Goal: Task Accomplishment & Management: Use online tool/utility

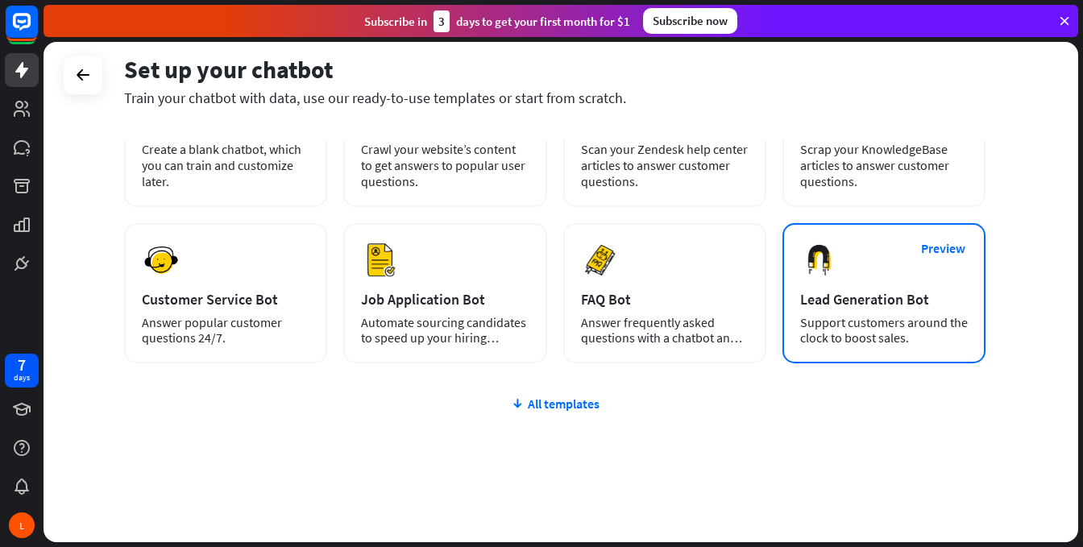
scroll to position [164, 0]
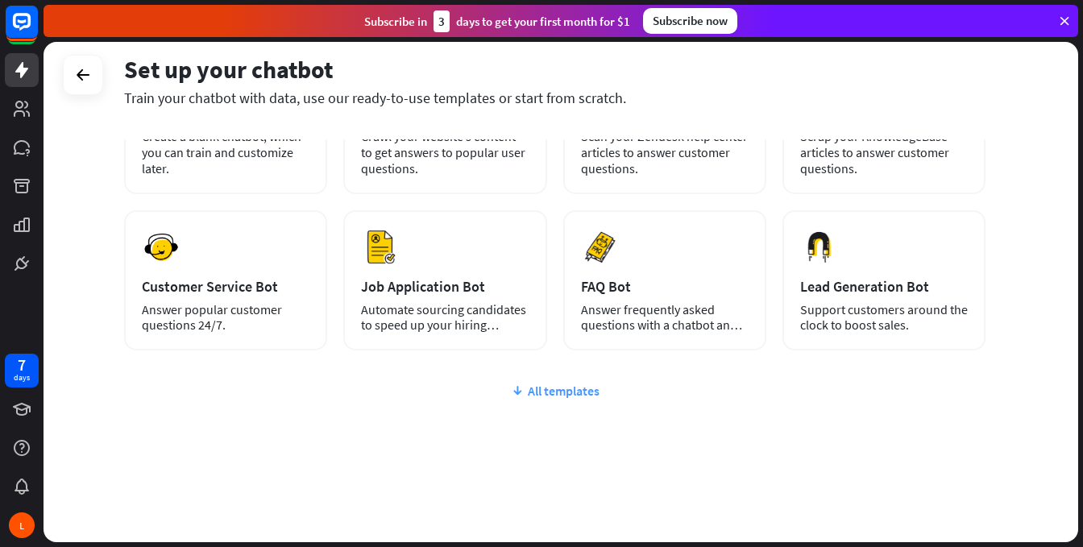
click at [584, 390] on div "All templates" at bounding box center [555, 391] width 862 height 16
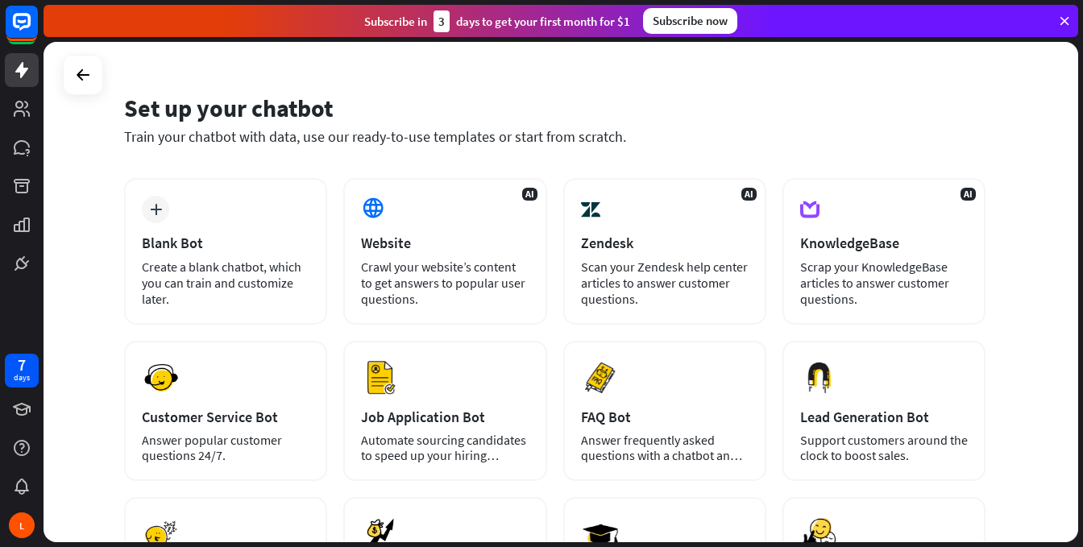
scroll to position [0, 0]
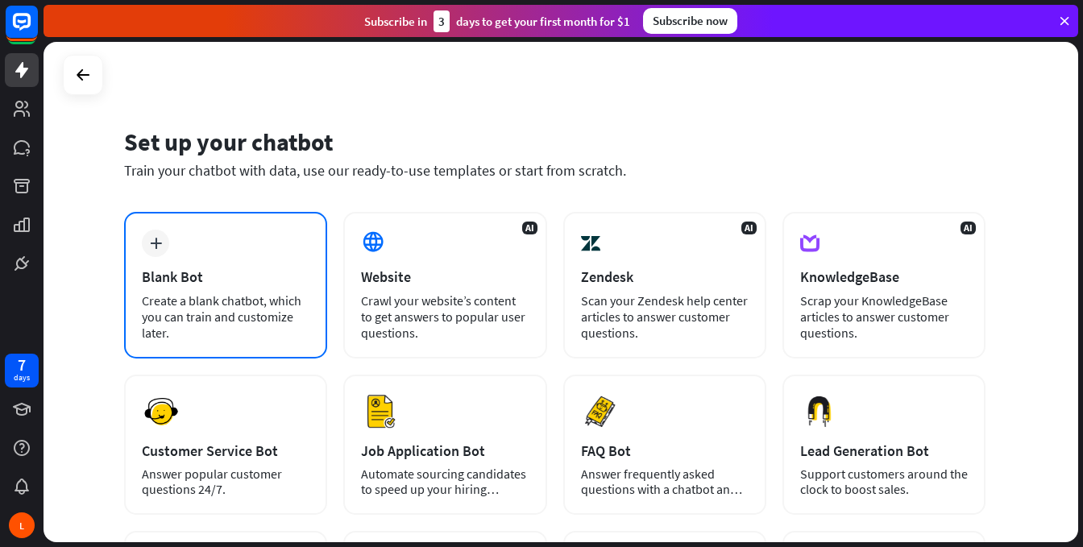
drag, startPoint x: 143, startPoint y: 300, endPoint x: 311, endPoint y: 344, distance: 174.2
click at [311, 344] on div "plus Blank Bot Create a blank chatbot, which you can train and customize later." at bounding box center [225, 285] width 203 height 147
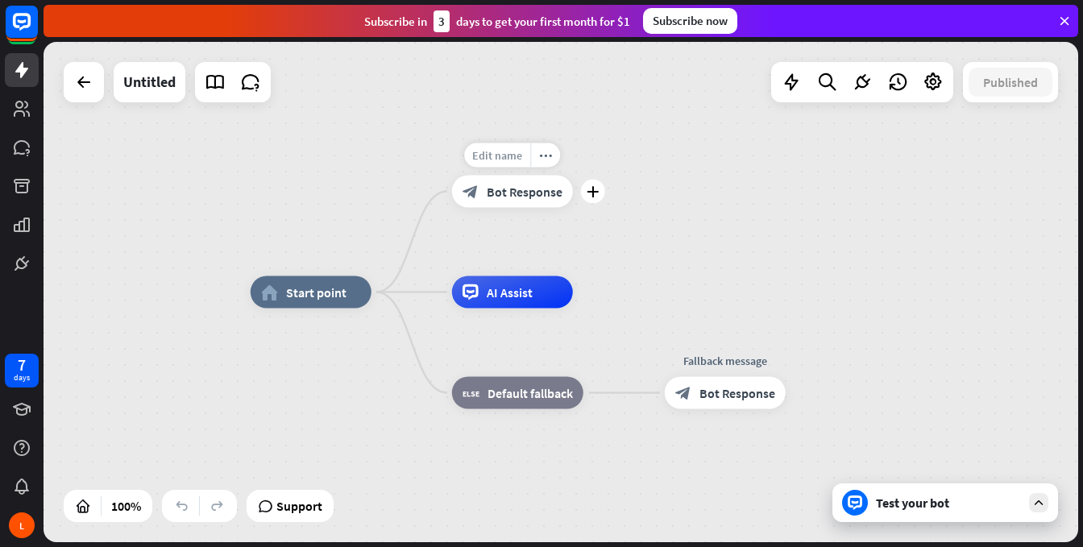
click at [495, 158] on span "Edit name" at bounding box center [497, 155] width 50 height 15
click at [1035, 508] on icon at bounding box center [1039, 503] width 15 height 15
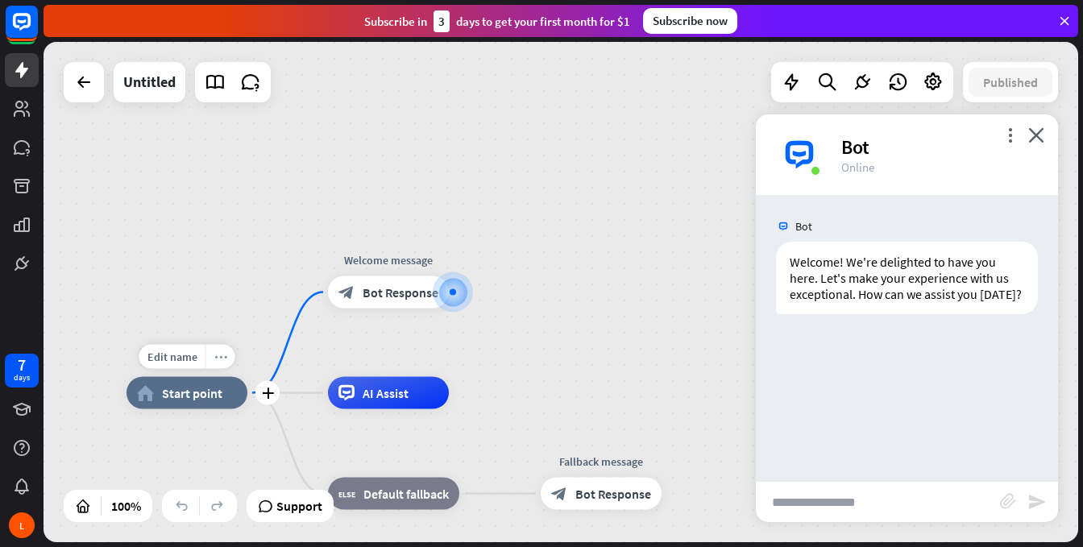
click at [220, 354] on icon "more_horiz" at bounding box center [220, 357] width 13 height 12
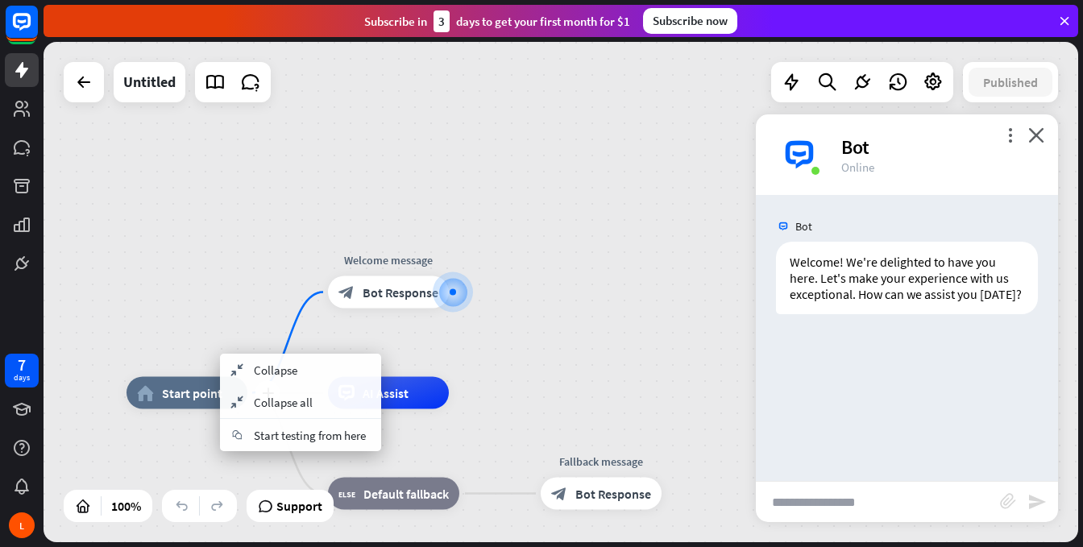
click at [189, 377] on div "plus home_2 Start point" at bounding box center [187, 393] width 121 height 32
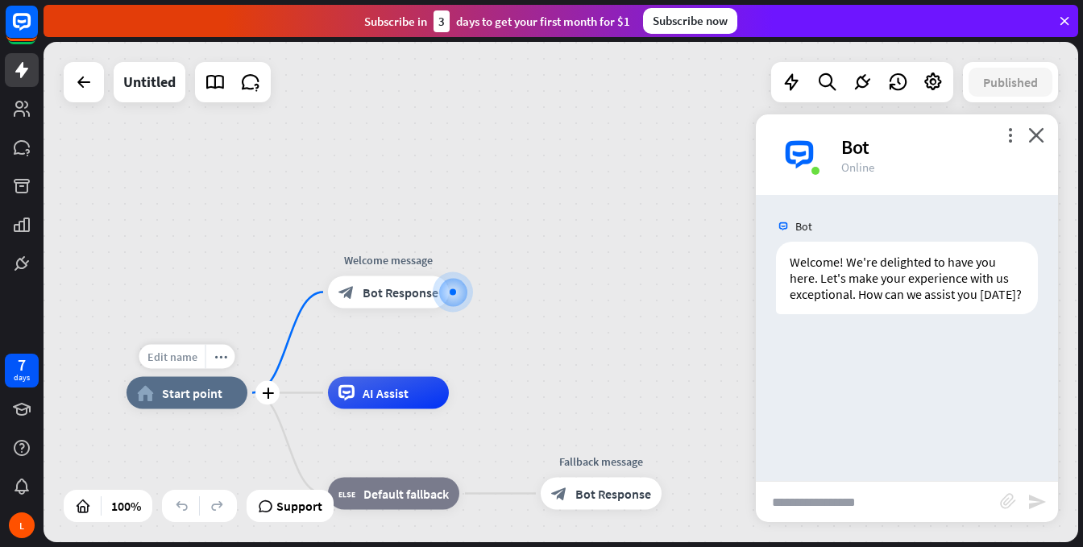
click at [170, 357] on span "Edit name" at bounding box center [172, 357] width 50 height 15
type input "*******"
click at [274, 343] on div "******* home_2 Start point Welcome message block_bot_response Bot Response AI A…" at bounding box center [561, 292] width 1035 height 501
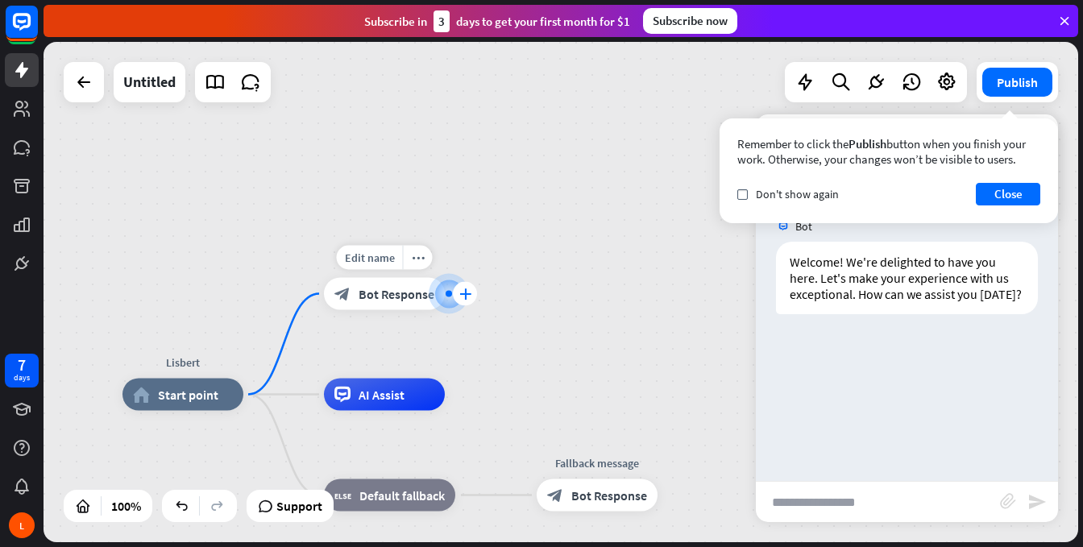
click at [464, 294] on icon "plus" at bounding box center [465, 294] width 12 height 11
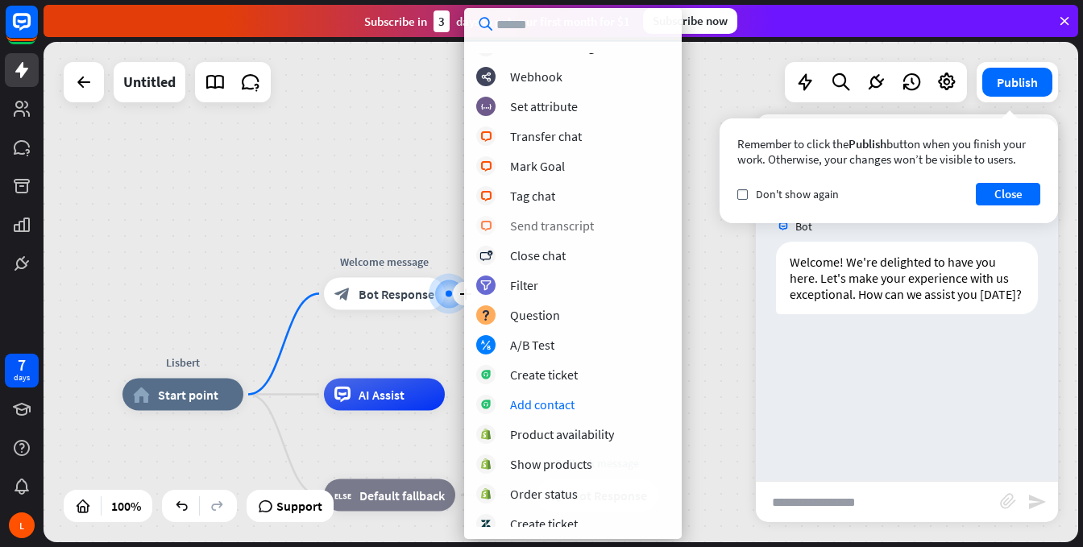
scroll to position [409, 0]
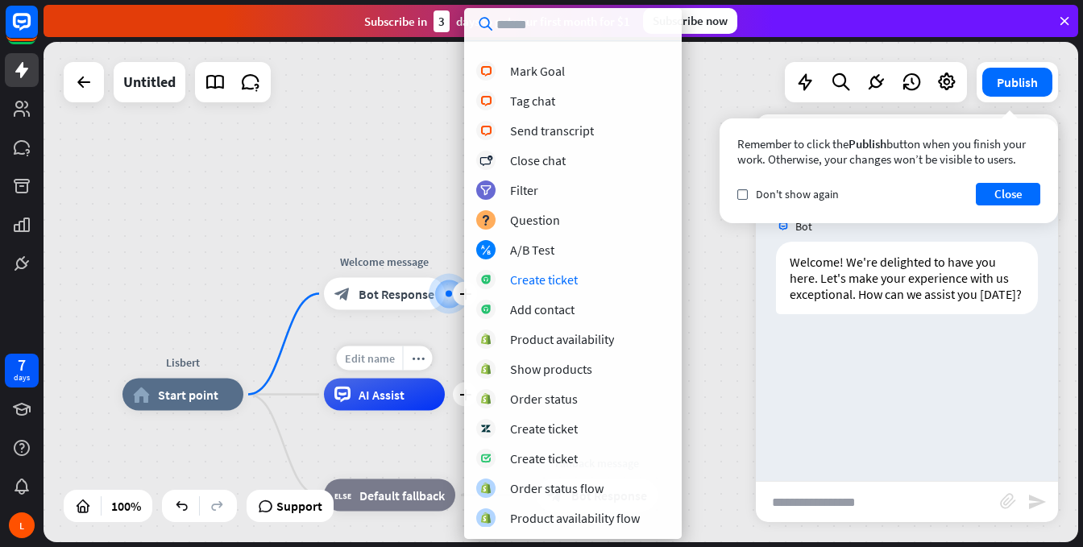
click at [351, 350] on div "Edit name" at bounding box center [370, 359] width 66 height 24
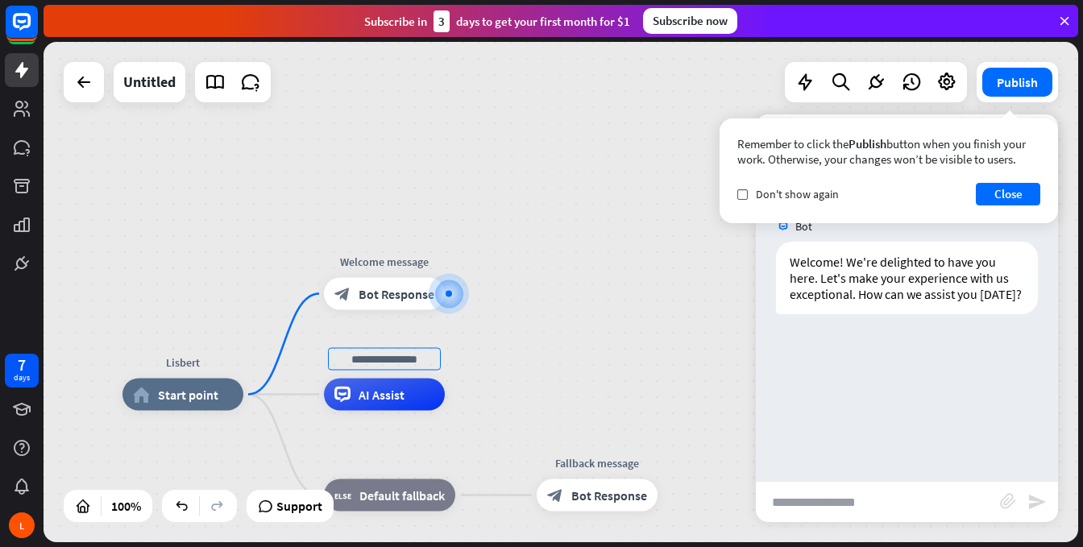
drag, startPoint x: 545, startPoint y: 187, endPoint x: 520, endPoint y: 191, distance: 25.3
click at [534, 190] on div "Lisbert home_2 Start point Welcome message block_bot_response Bot Response AI A…" at bounding box center [561, 292] width 1035 height 501
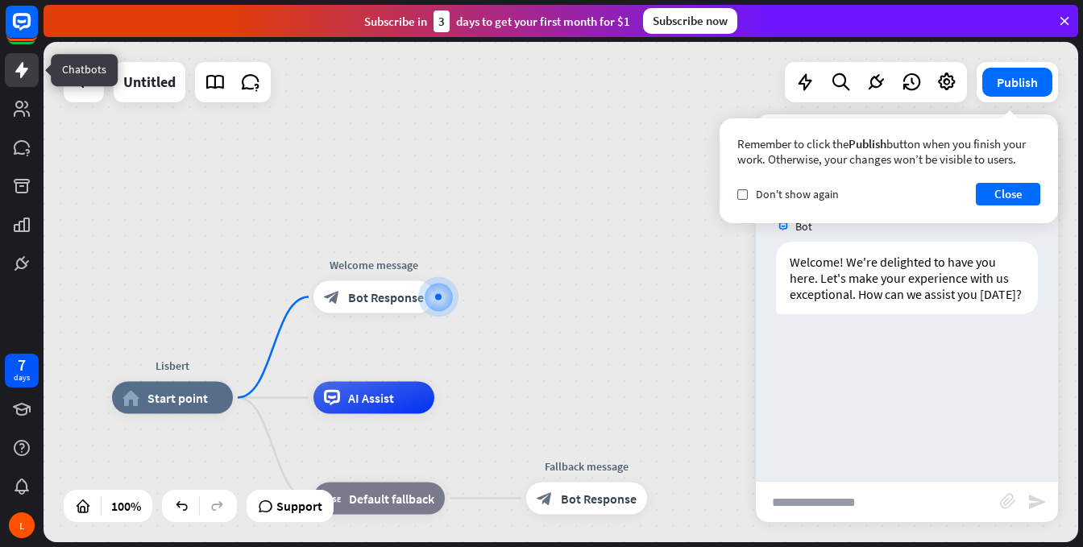
click at [22, 64] on icon at bounding box center [21, 70] width 13 height 16
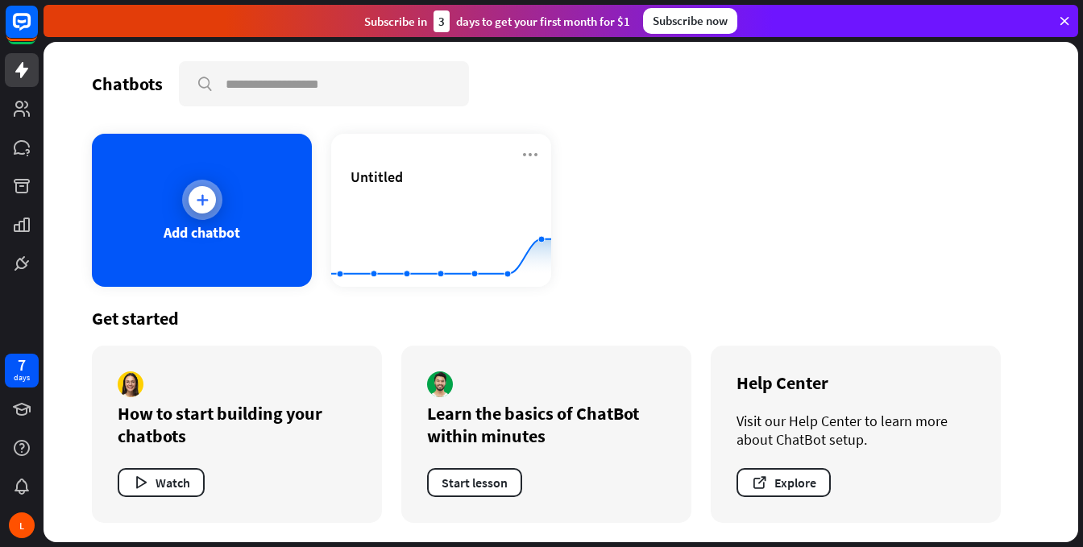
click at [201, 201] on icon at bounding box center [202, 200] width 16 height 16
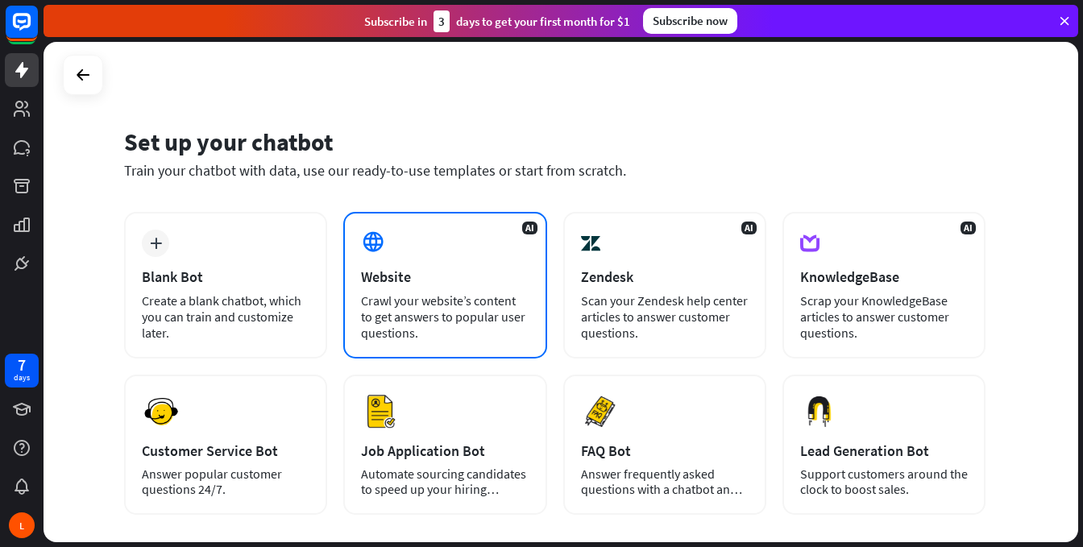
click at [449, 297] on div "Crawl your website’s content to get answers to popular user questions." at bounding box center [445, 317] width 168 height 48
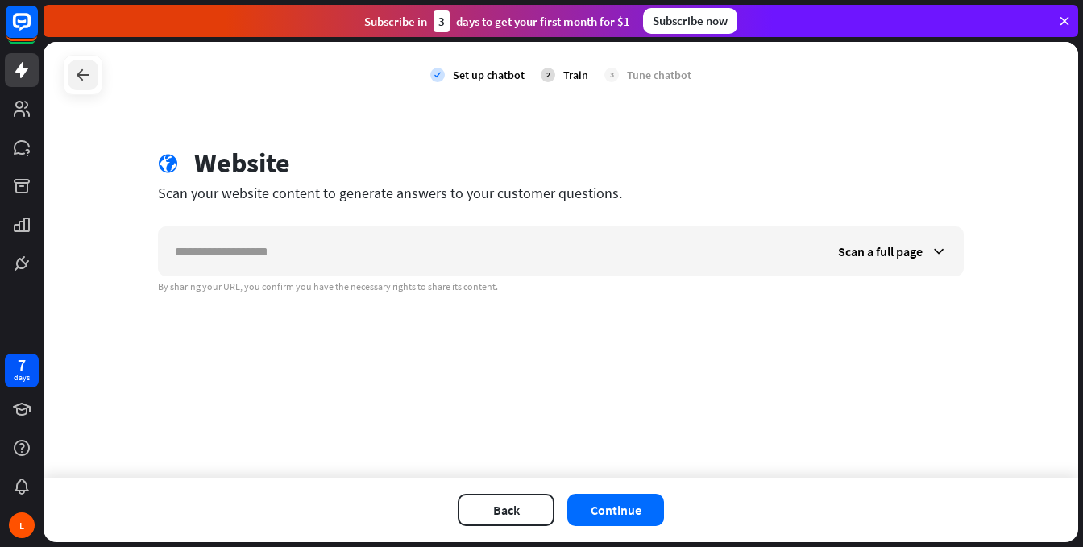
click at [77, 83] on icon at bounding box center [82, 74] width 19 height 19
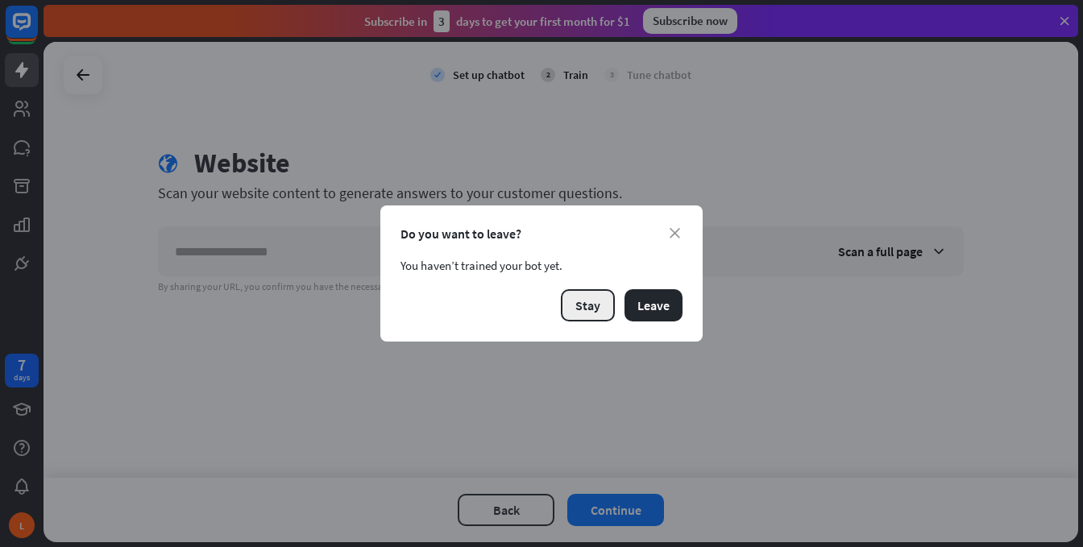
click at [582, 309] on button "Stay" at bounding box center [588, 305] width 54 height 32
